Goal: Navigation & Orientation: Find specific page/section

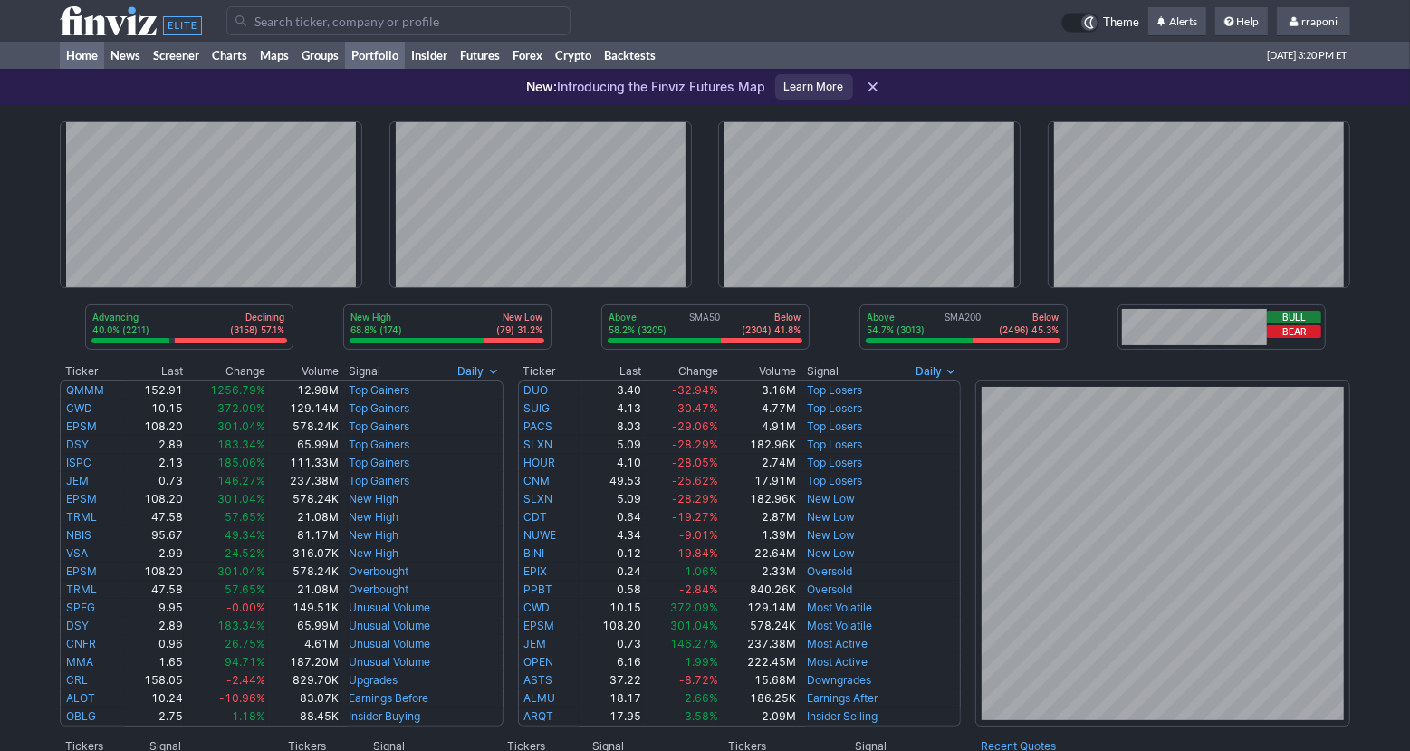
click at [387, 49] on link "Portfolio" at bounding box center [375, 55] width 60 height 27
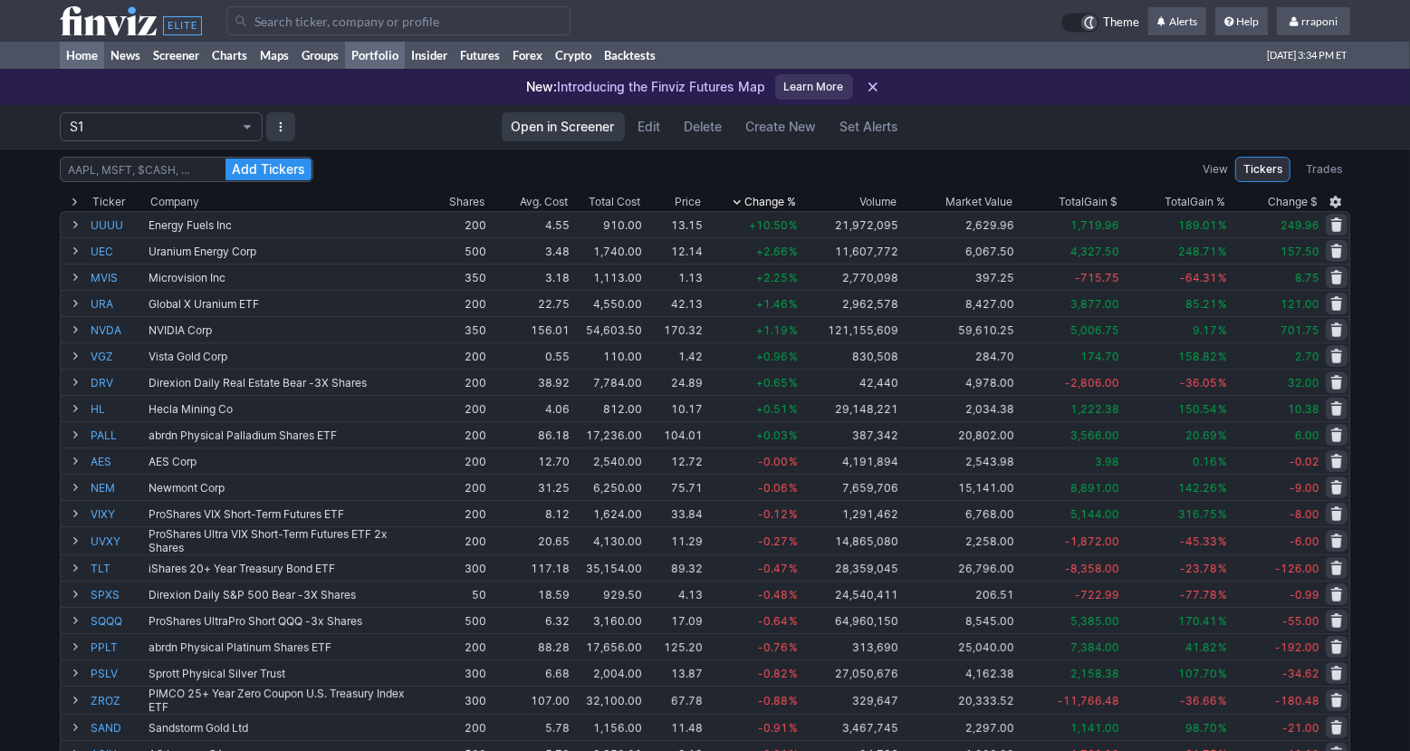
click at [84, 51] on link "Home" at bounding box center [82, 55] width 44 height 27
